Goal: Find specific page/section: Find specific page/section

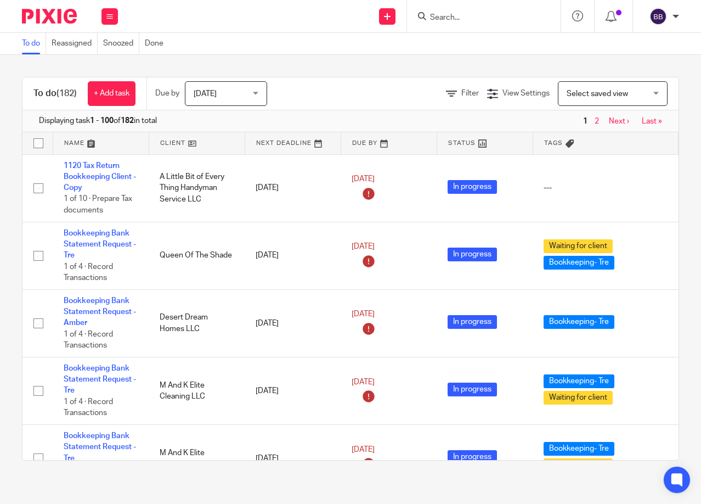
scroll to position [549, 0]
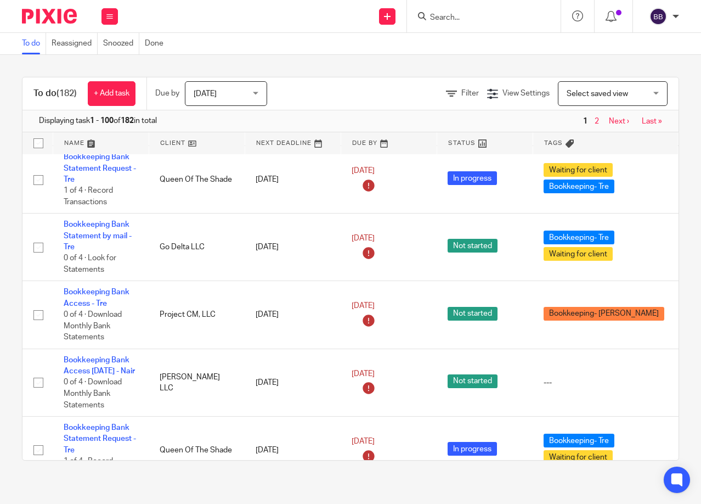
click at [450, 18] on input "Search" at bounding box center [478, 18] width 99 height 10
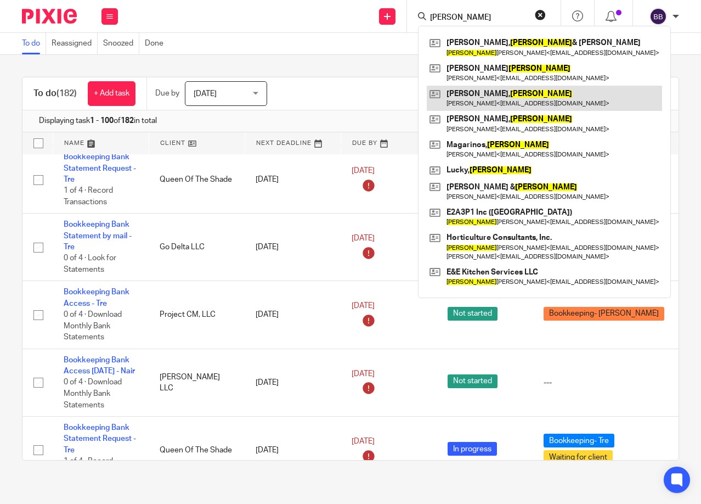
type input "patricia"
click at [485, 94] on link at bounding box center [544, 98] width 235 height 25
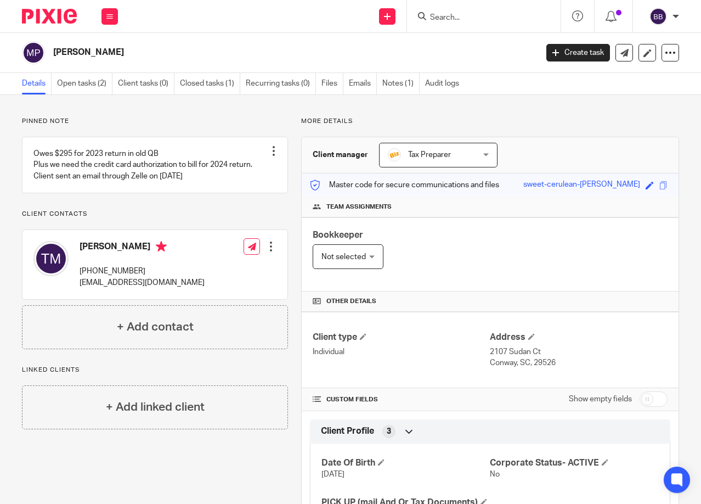
click at [447, 12] on form at bounding box center [487, 16] width 117 height 14
click at [440, 14] on input "Search" at bounding box center [478, 18] width 99 height 10
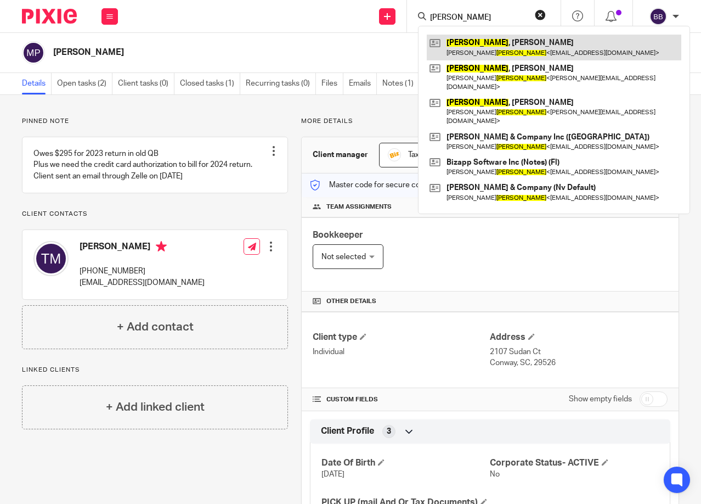
type input "misiti"
click at [512, 42] on link at bounding box center [554, 47] width 255 height 25
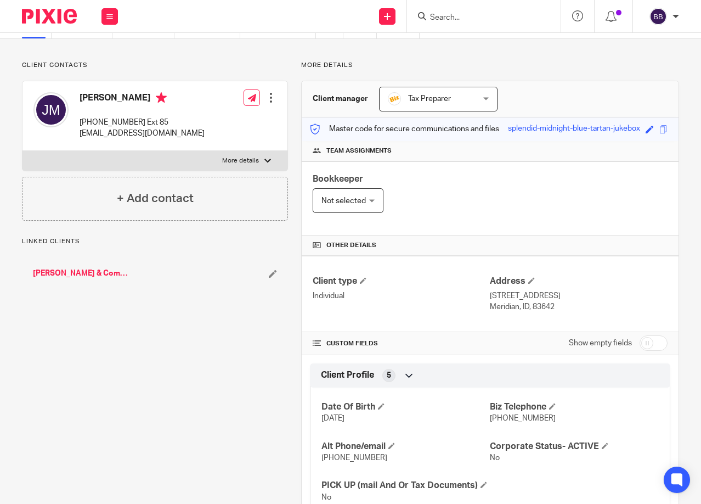
scroll to position [54, 0]
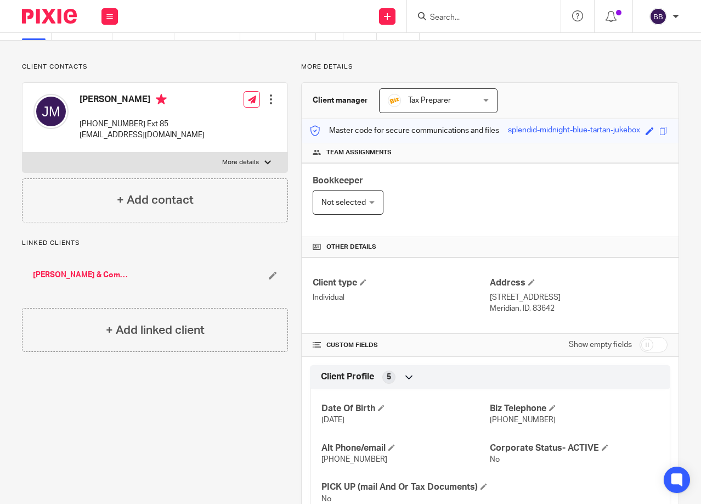
click at [468, 14] on input "Search" at bounding box center [478, 18] width 99 height 10
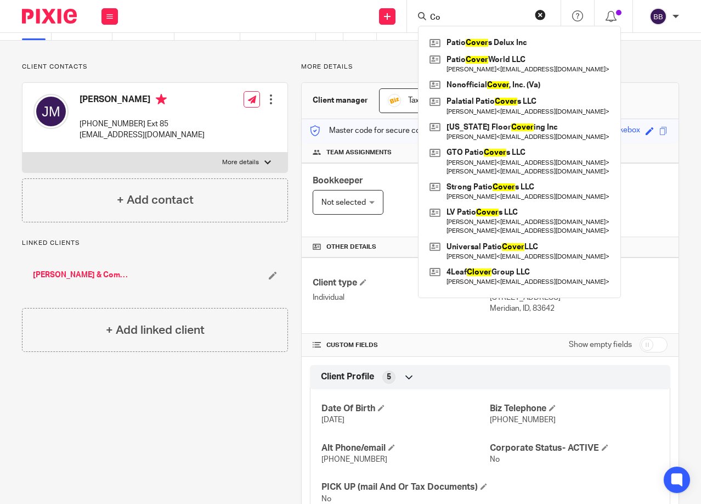
type input "C"
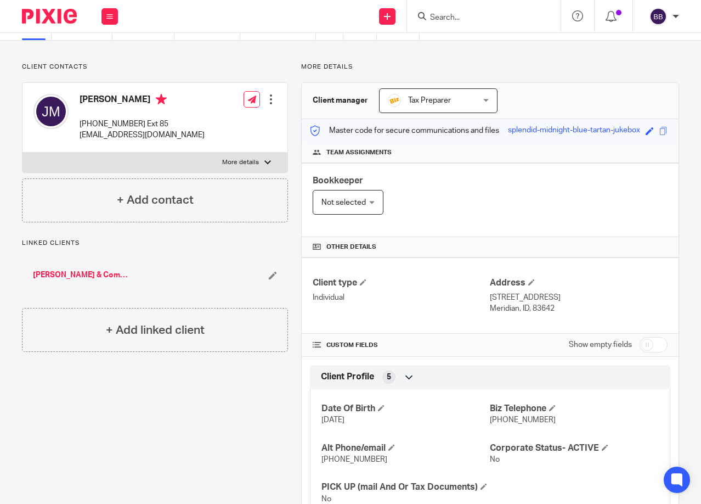
click at [499, 21] on input "Search" at bounding box center [478, 18] width 99 height 10
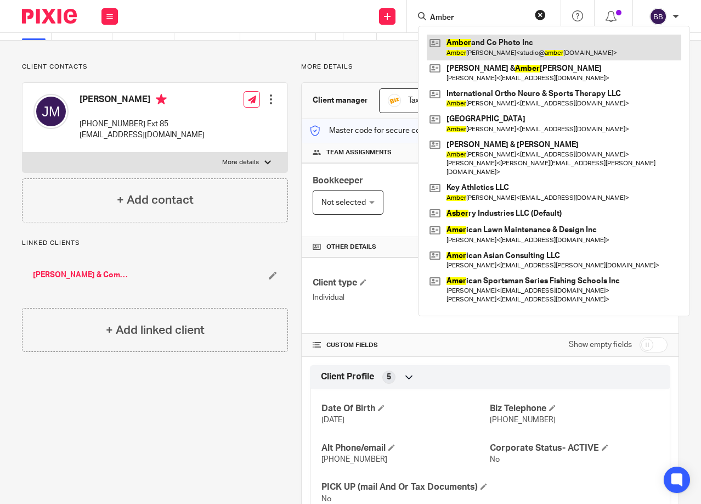
type input "Amber"
click at [480, 48] on link at bounding box center [554, 47] width 255 height 25
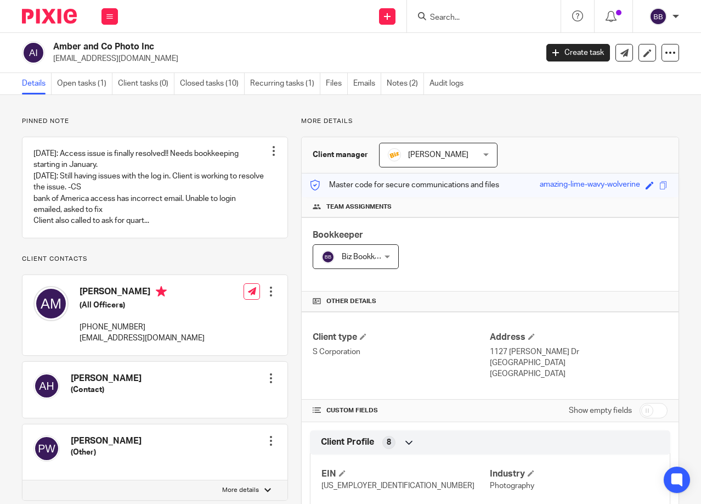
click at [13, 249] on div "Pinned note 8/12/25: Access issue is finally resolved!! Needs bookkeeping start…" at bounding box center [148, 455] width 279 height 677
click at [84, 87] on link "Open tasks (1)" at bounding box center [84, 83] width 55 height 21
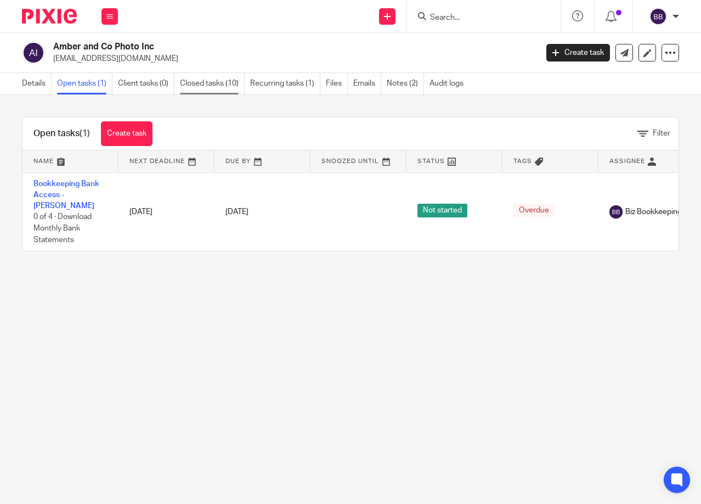
click at [187, 88] on link "Closed tasks (10)" at bounding box center [212, 83] width 65 height 21
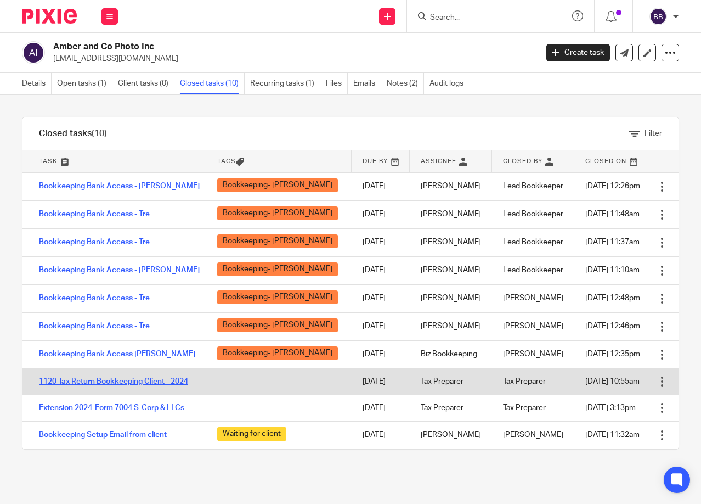
click at [89, 382] on link "1120 Tax Return Bookkeeping Client - 2024" at bounding box center [113, 381] width 149 height 8
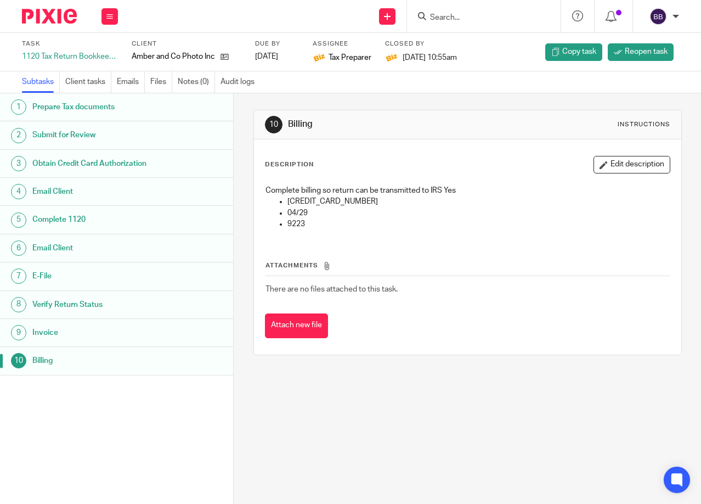
click at [104, 218] on h1 "Complete 1120" at bounding box center [95, 219] width 127 height 16
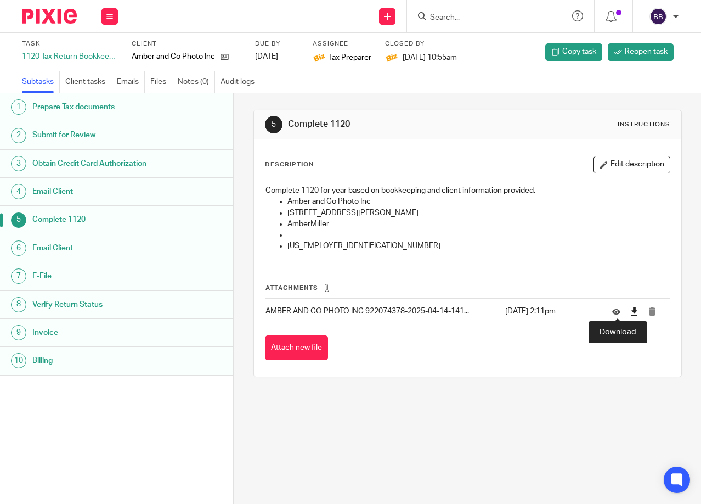
click at [630, 311] on icon at bounding box center [634, 311] width 8 height 8
click at [451, 21] on input "Search" at bounding box center [478, 18] width 99 height 10
click at [45, 18] on img at bounding box center [49, 16] width 55 height 15
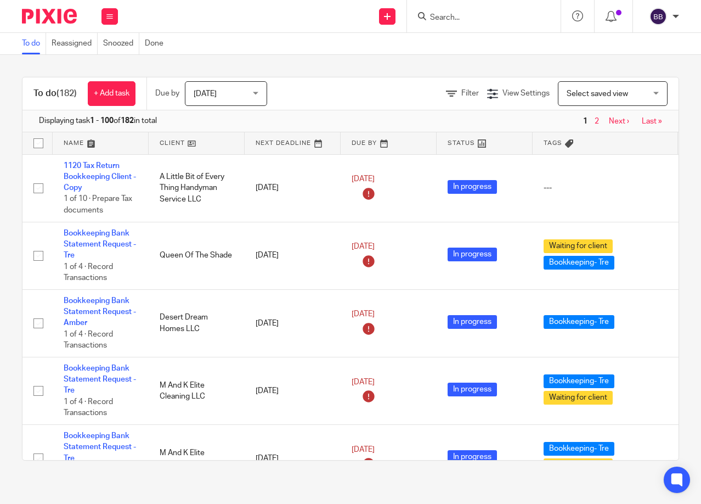
click at [453, 23] on form at bounding box center [487, 16] width 117 height 14
click at [453, 19] on input "Search" at bounding box center [478, 18] width 99 height 10
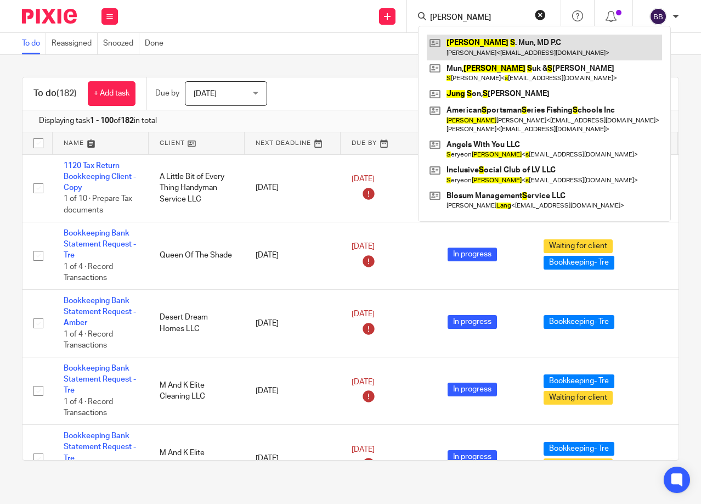
type input "[PERSON_NAME]"
click at [448, 40] on link at bounding box center [544, 47] width 235 height 25
